Goal: Task Accomplishment & Management: Manage account settings

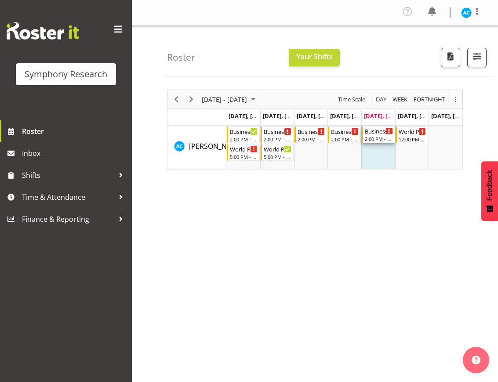
click at [380, 138] on div "2:00 PM - 4:30 PM" at bounding box center [378, 138] width 28 height 7
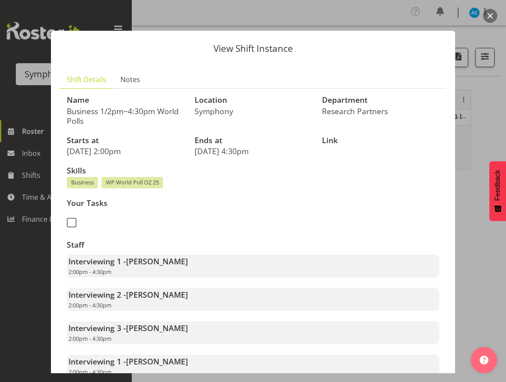
click at [493, 13] on button "button" at bounding box center [490, 16] width 14 height 14
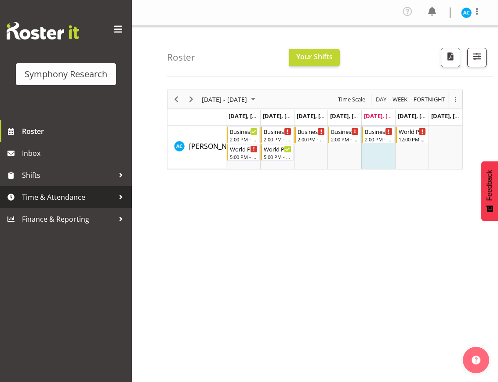
click at [87, 191] on span "Time & Attendance" at bounding box center [68, 197] width 92 height 13
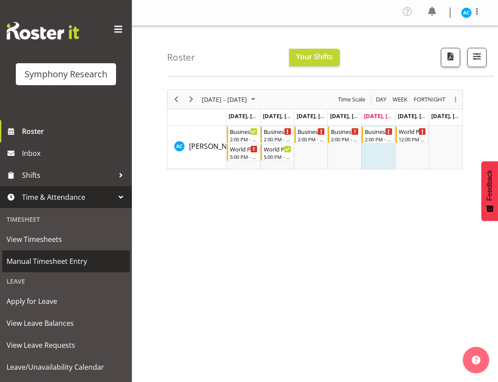
click at [58, 263] on span "Manual Timesheet Entry" at bounding box center [66, 261] width 119 height 13
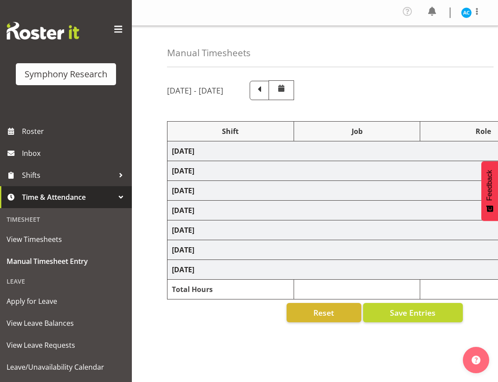
select select "26078"
select select "10499"
select select "47"
select select "26078"
select select "10499"
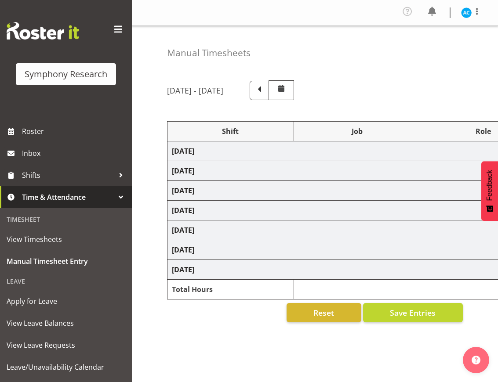
select select "47"
select select "26078"
select select "10499"
select select "47"
select select "26078"
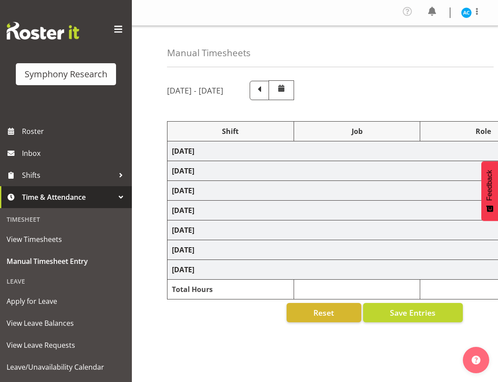
select select "10499"
select select "47"
select select "26078"
select select "10499"
select select "47"
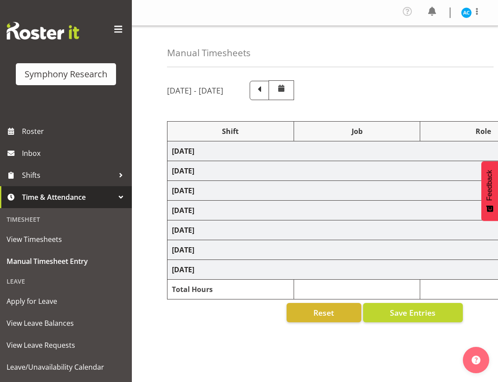
select select "26078"
select select "10499"
select select "47"
select select "11547"
select select "10499"
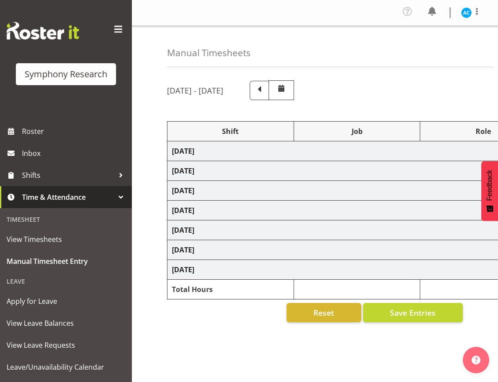
select select "47"
select select "11547"
select select "10499"
select select "47"
select select "41319"
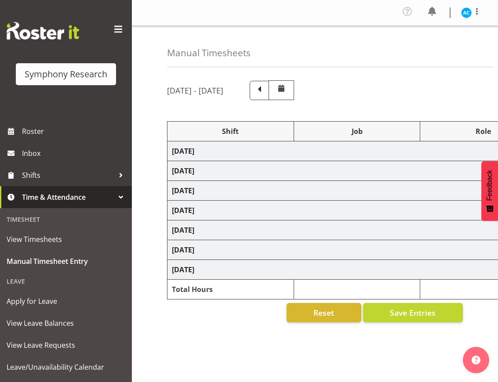
select select "10527"
select select "47"
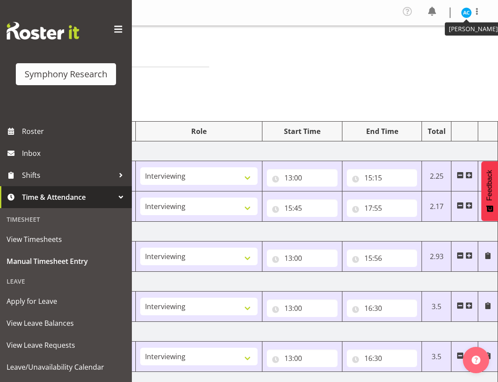
click at [465, 16] on img at bounding box center [466, 12] width 11 height 11
click at [418, 50] on link "Log Out" at bounding box center [439, 48] width 84 height 16
